Goal: Transaction & Acquisition: Purchase product/service

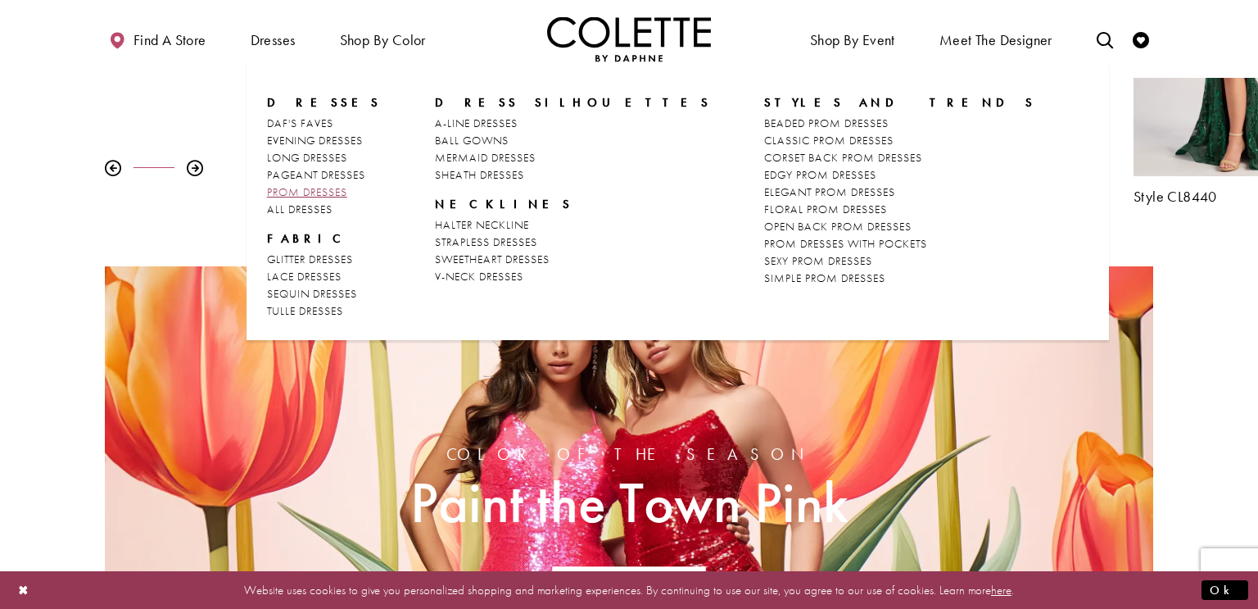
click at [306, 189] on span "PROM DRESSES" at bounding box center [307, 191] width 80 height 15
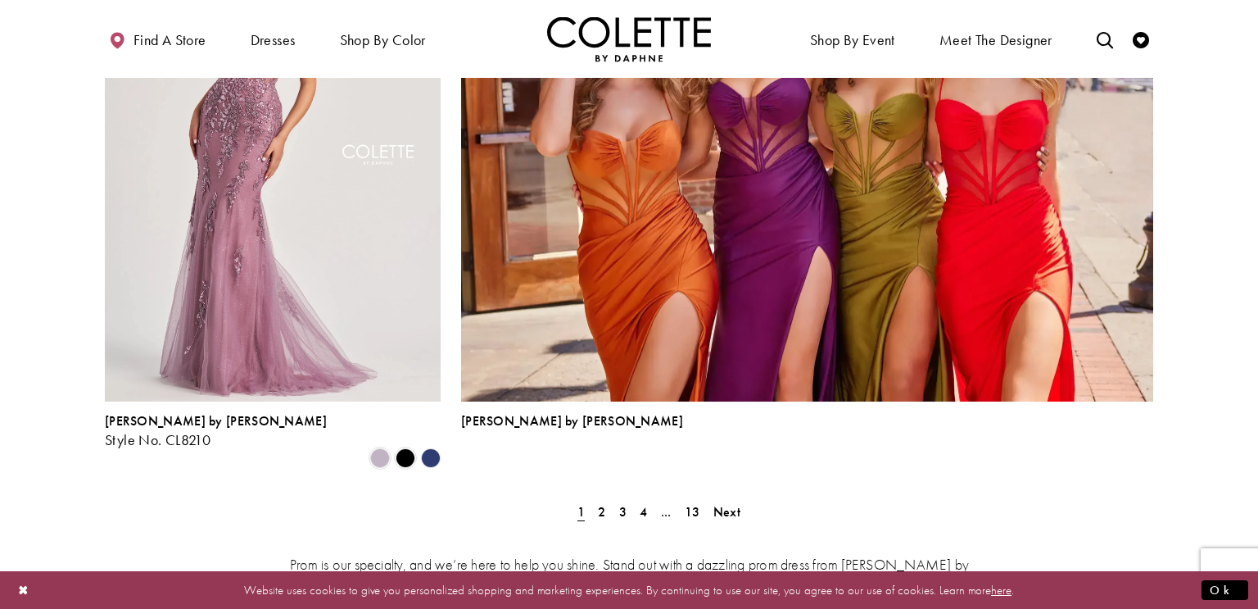
scroll to position [3612, 0]
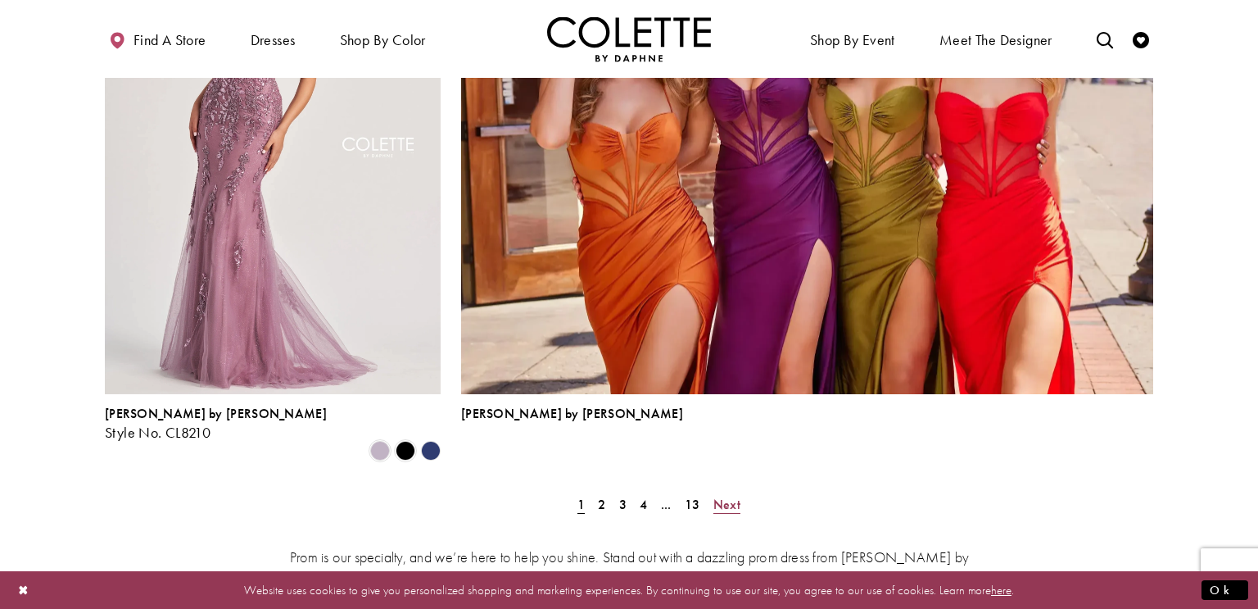
click at [727, 496] on span "Next" at bounding box center [726, 504] width 27 height 17
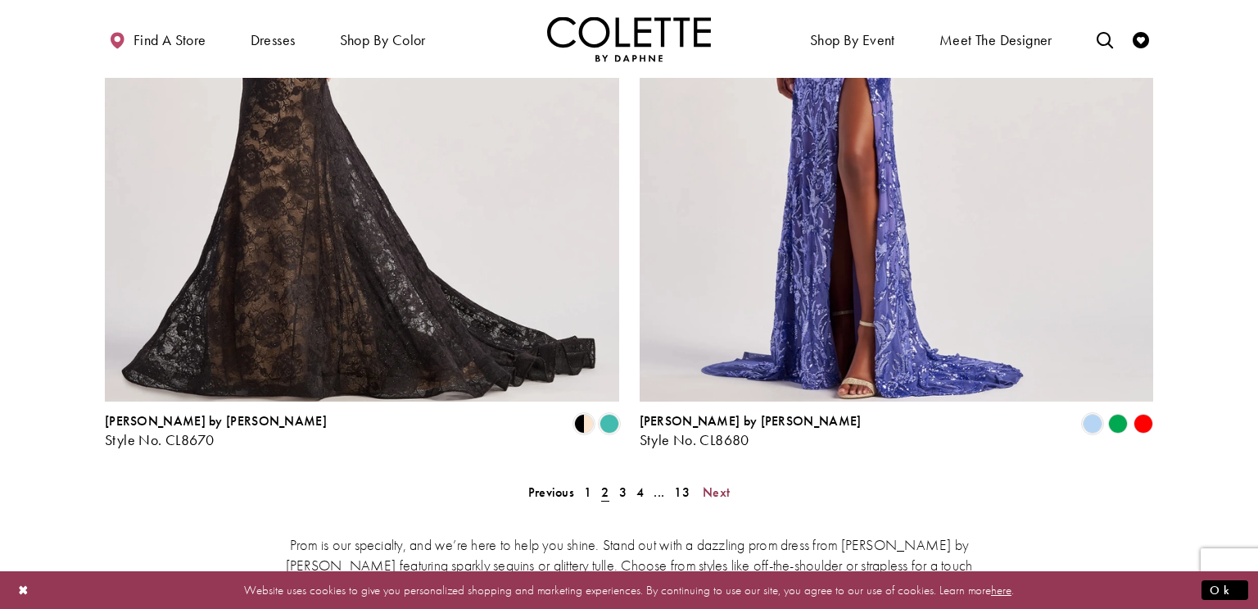
scroll to position [3324, 0]
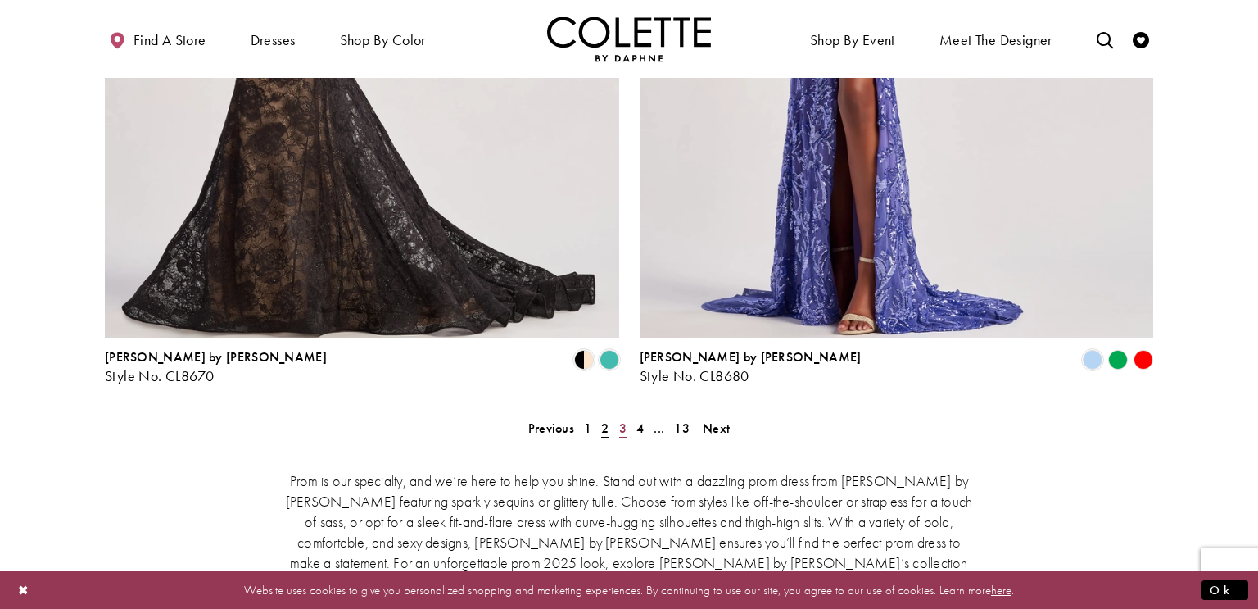
click at [624, 419] on span "3" at bounding box center [622, 427] width 7 height 17
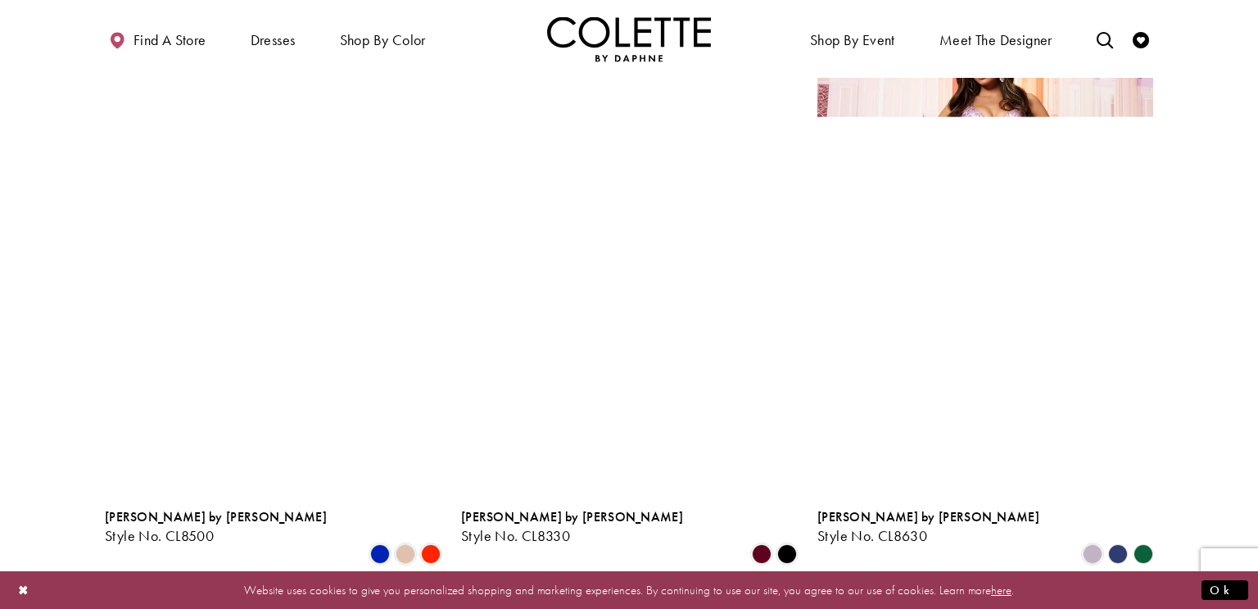
scroll to position [2310, 0]
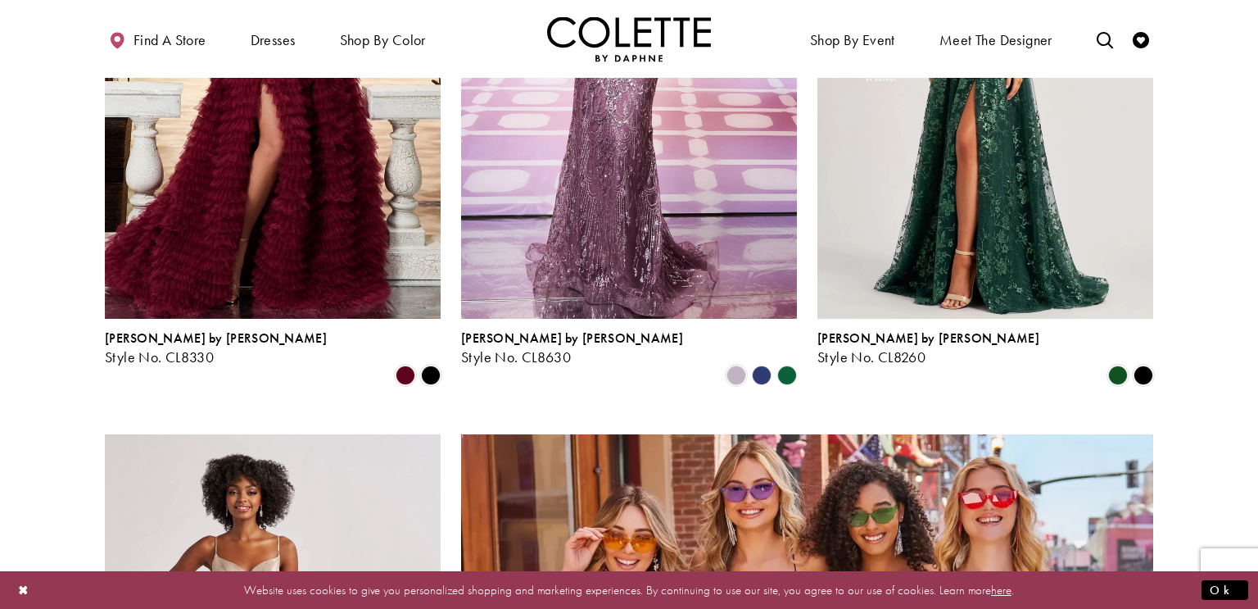
scroll to position [3084, 0]
